Goal: Task Accomplishment & Management: Manage account settings

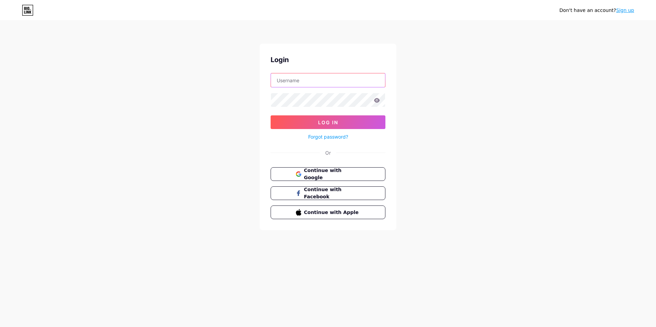
click at [291, 77] on input "text" at bounding box center [328, 80] width 114 height 14
type input "swingproductions"
click at [339, 128] on button "Log In" at bounding box center [327, 122] width 115 height 14
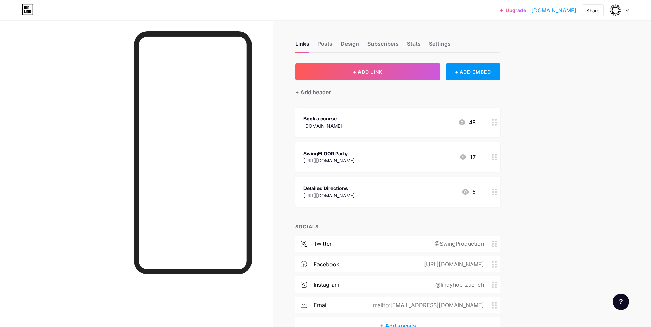
click at [384, 125] on div "Book a course [DOMAIN_NAME] 48" at bounding box center [389, 122] width 172 height 16
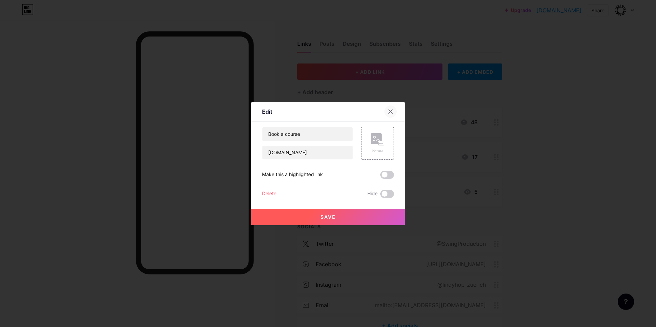
click at [391, 112] on icon at bounding box center [391, 112] width 4 height 4
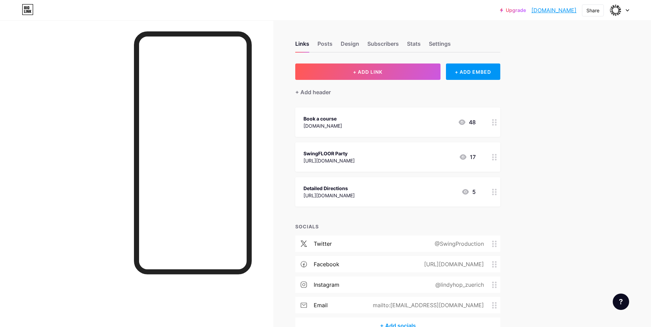
click at [354, 161] on div "[URL][DOMAIN_NAME]" at bounding box center [328, 160] width 51 height 7
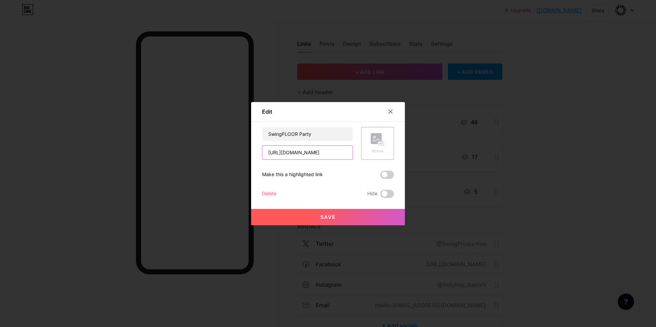
click at [321, 155] on input "[URL][DOMAIN_NAME]" at bounding box center [307, 153] width 90 height 14
paste input "partys"
type input "[URL][DOMAIN_NAME]"
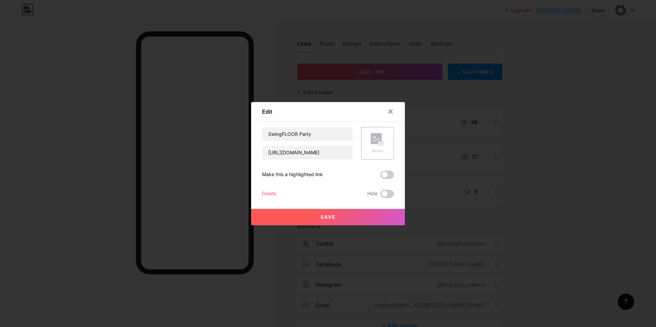
click at [335, 218] on span "Save" at bounding box center [327, 217] width 15 height 6
